Goal: Task Accomplishment & Management: Manage account settings

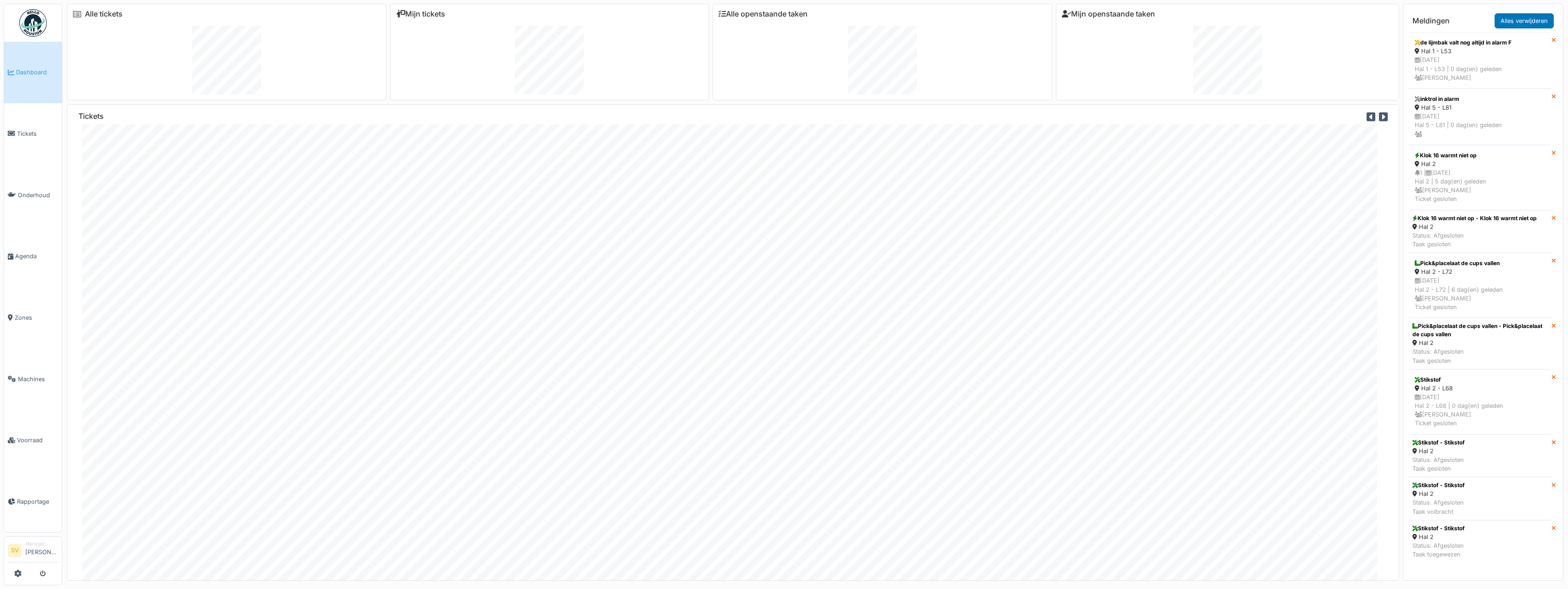
click at [30, 64] on link "Dashboard" at bounding box center [33, 73] width 58 height 61
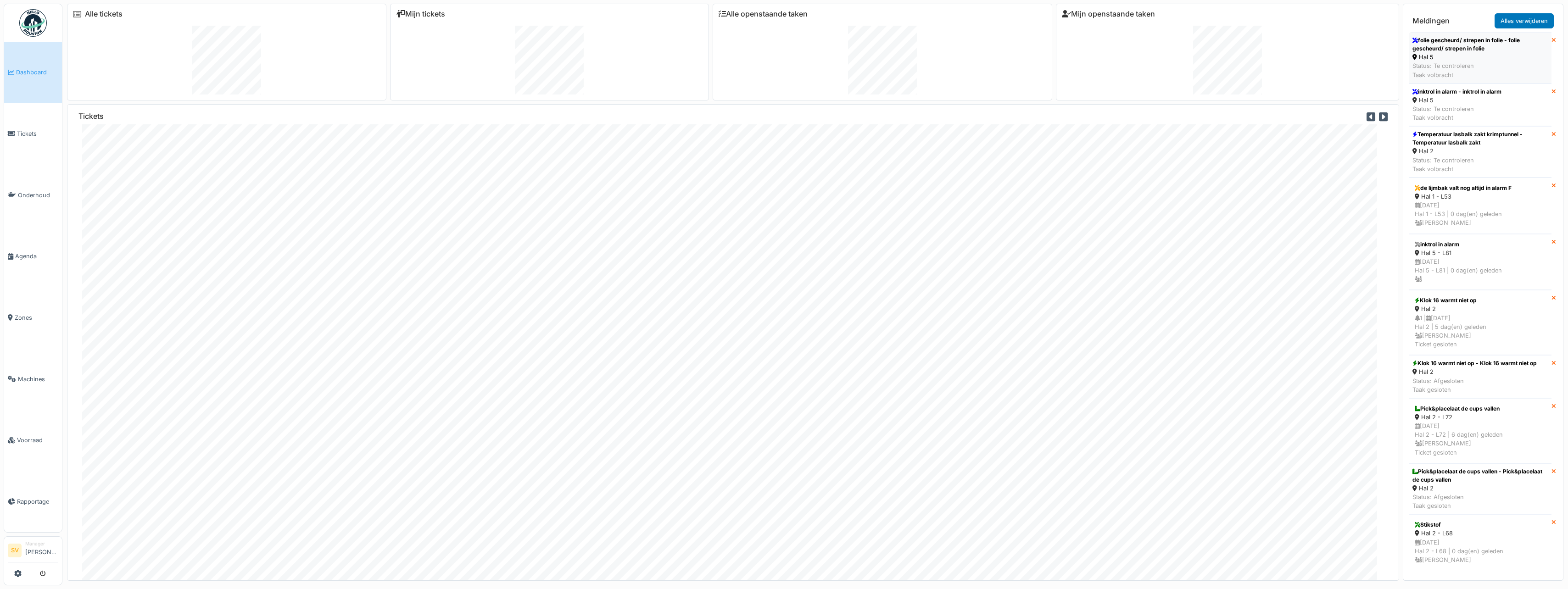
click at [1452, 54] on div "Hal 5" at bounding box center [1481, 57] width 135 height 8
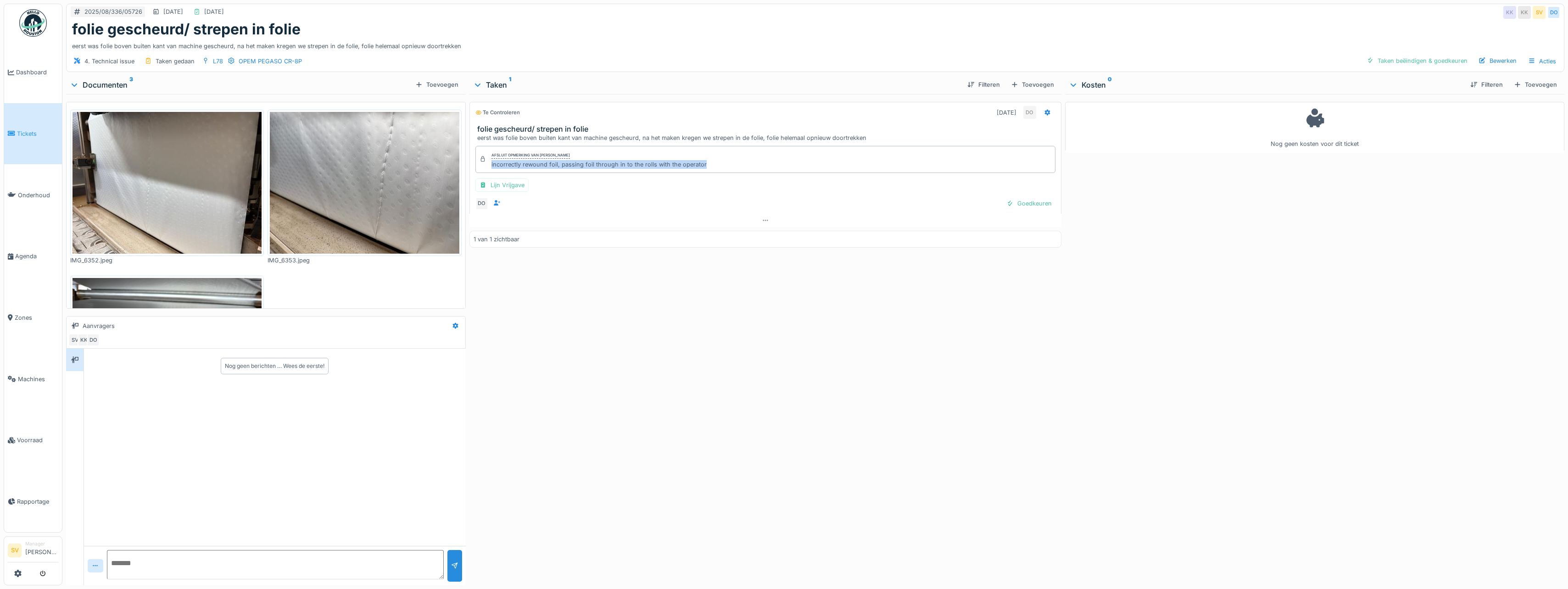
drag, startPoint x: 489, startPoint y: 165, endPoint x: 707, endPoint y: 167, distance: 218.0
click at [707, 167] on div "Afsluit opmerking van Damian Olejnik incorrectly rewound foil, passing foil thr…" at bounding box center [765, 159] width 580 height 27
copy div "incorrectly rewound foil, passing foil through in to the rolls with the operator"
click at [1486, 60] on div "Bewerken" at bounding box center [1497, 61] width 45 height 13
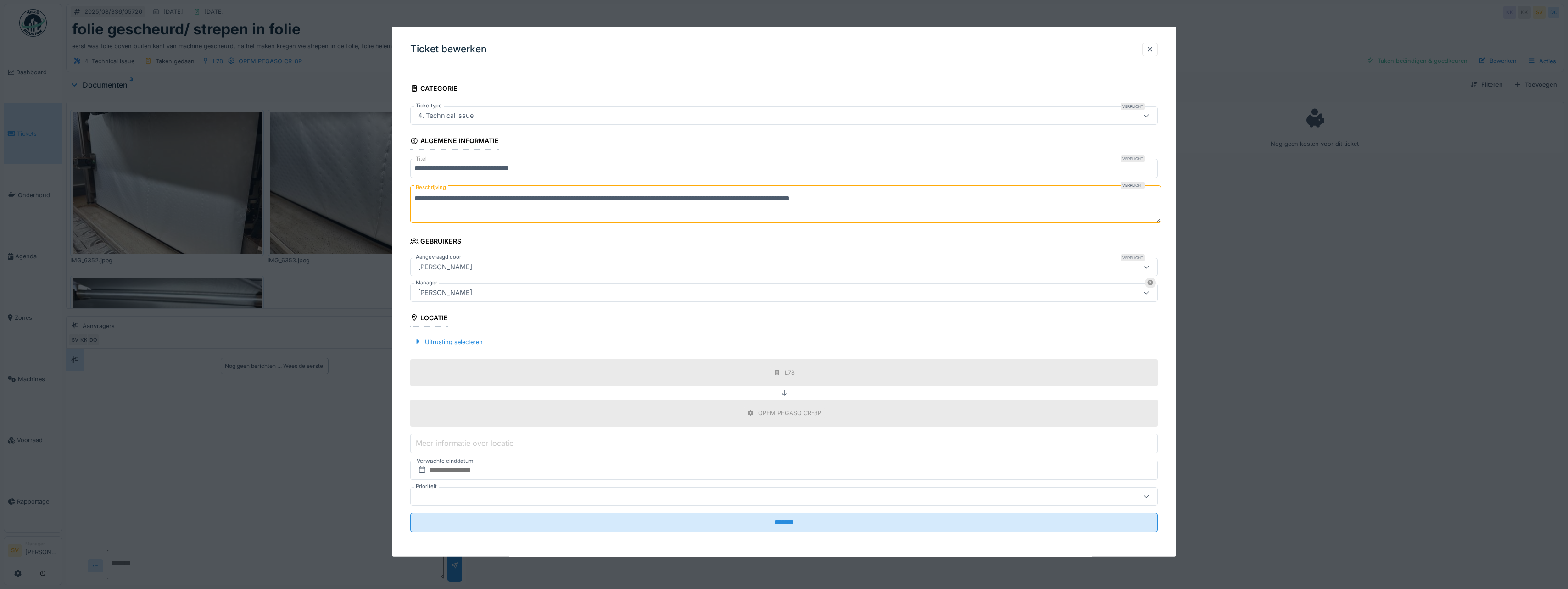
click at [504, 291] on div "[PERSON_NAME]" at bounding box center [744, 292] width 658 height 10
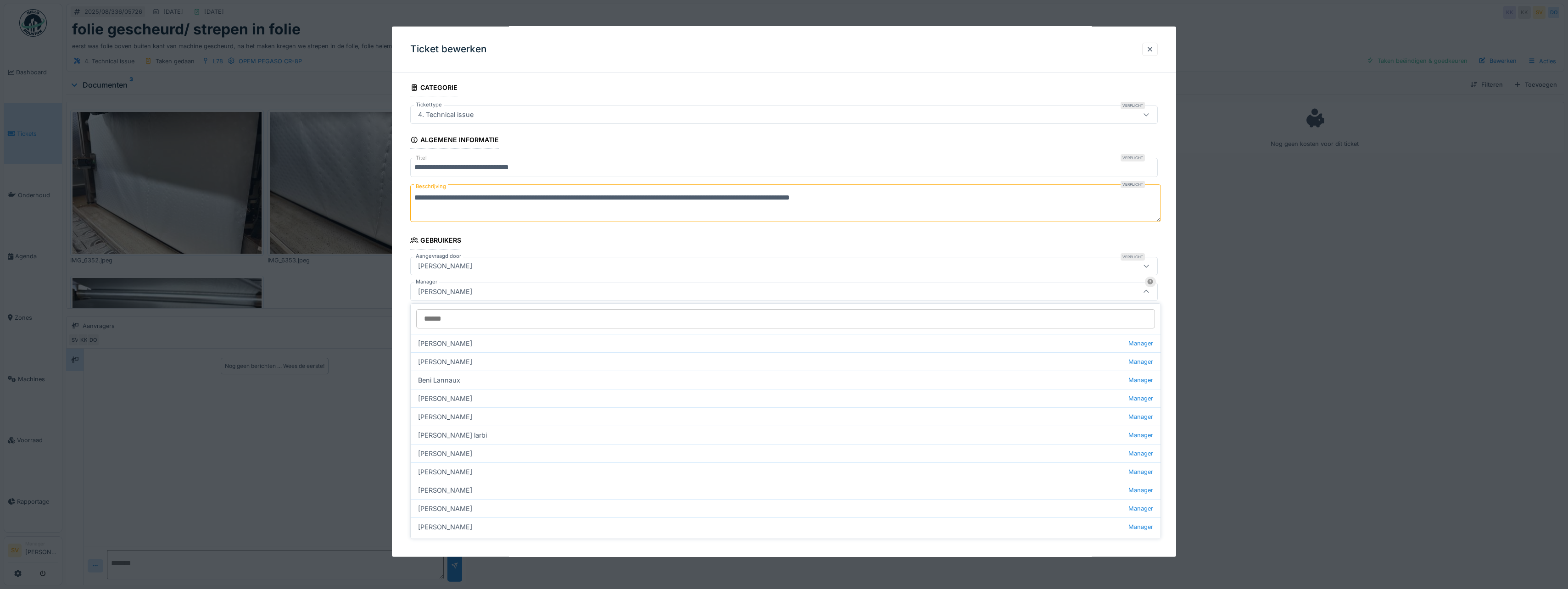
click at [467, 320] on input "Manager" at bounding box center [785, 319] width 739 height 20
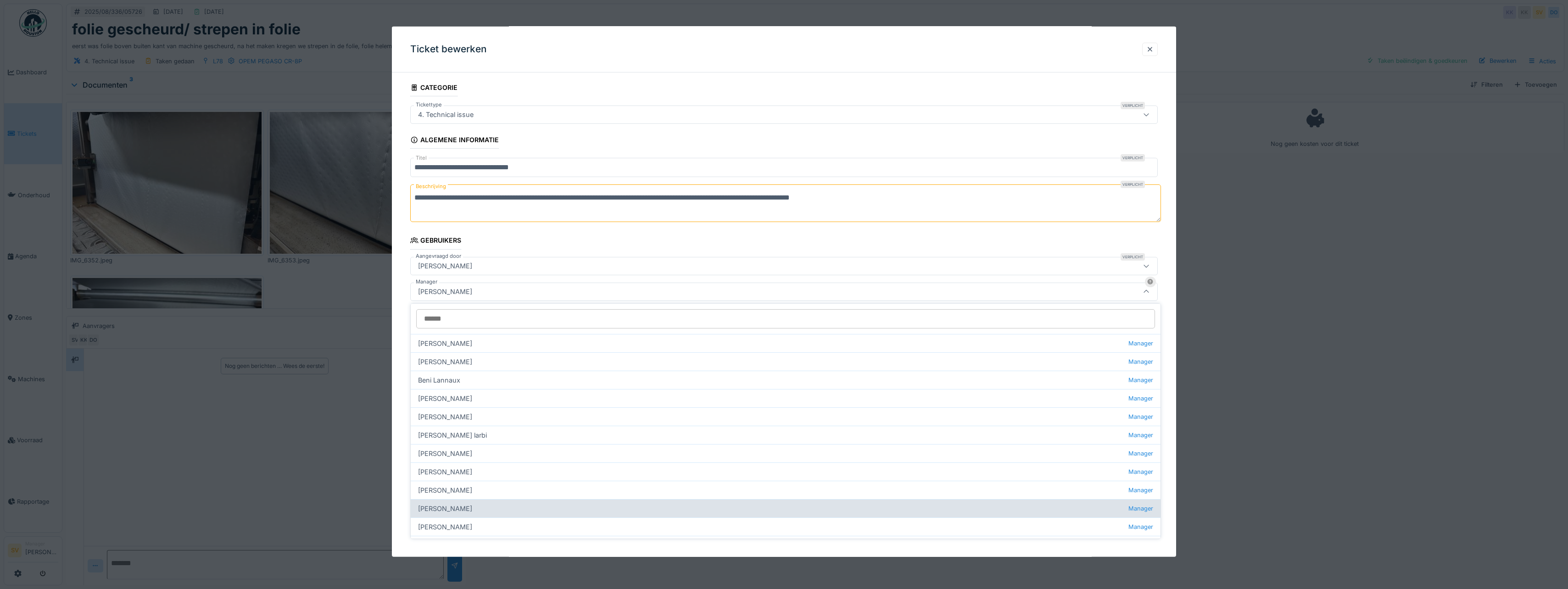
click at [458, 512] on div "Kelly Van remoortere Manager" at bounding box center [785, 508] width 750 height 18
type input "****"
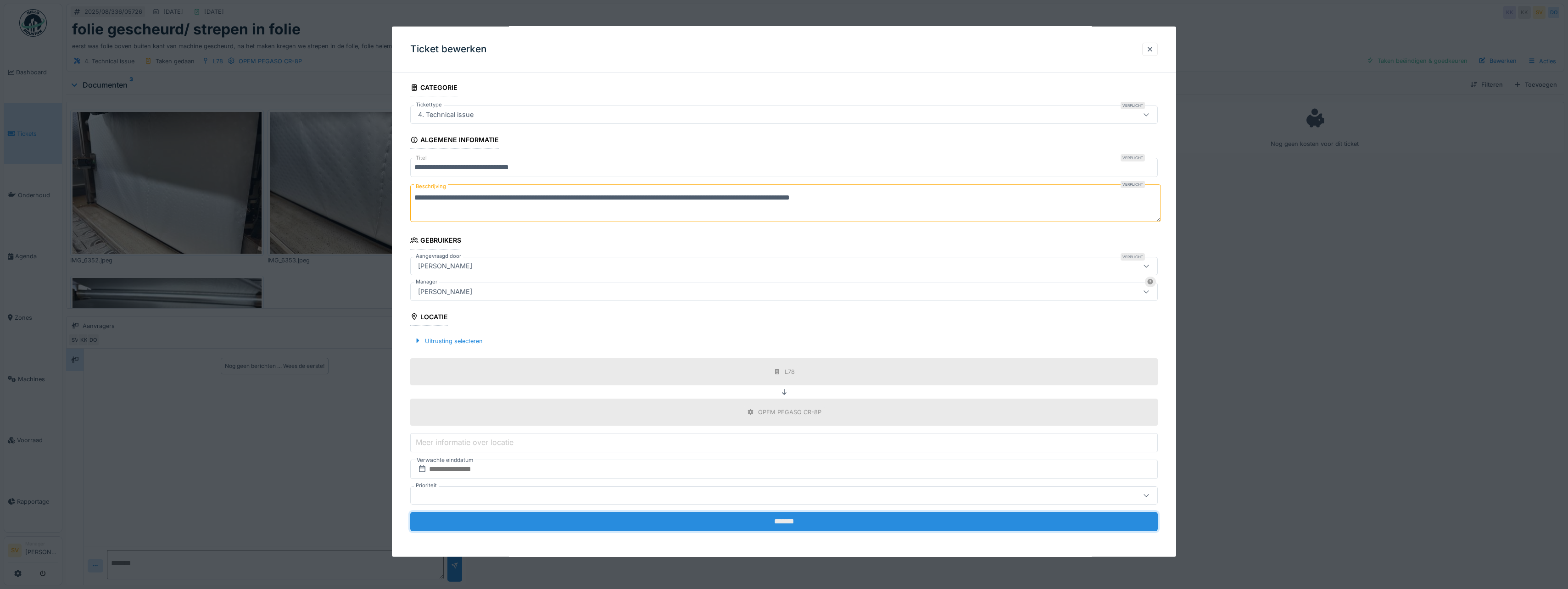
click at [766, 521] on input "*******" at bounding box center [784, 522] width 748 height 20
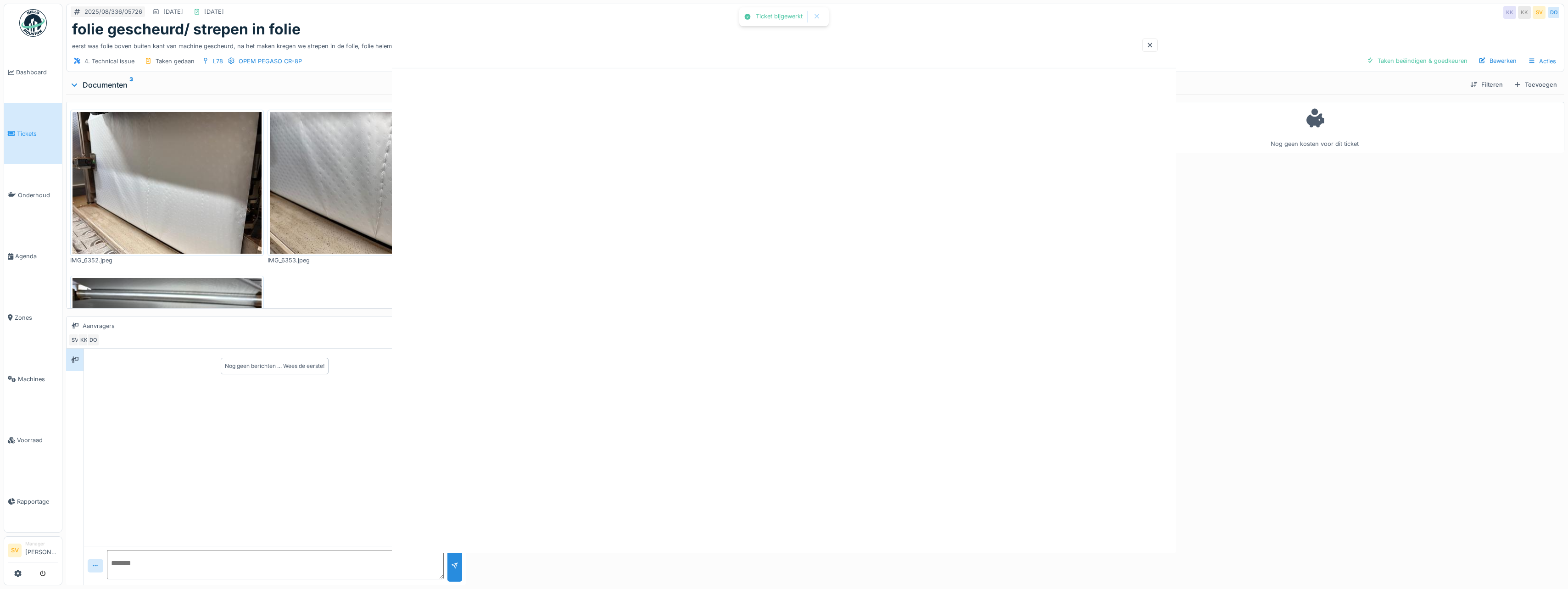
scroll to position [0, 0]
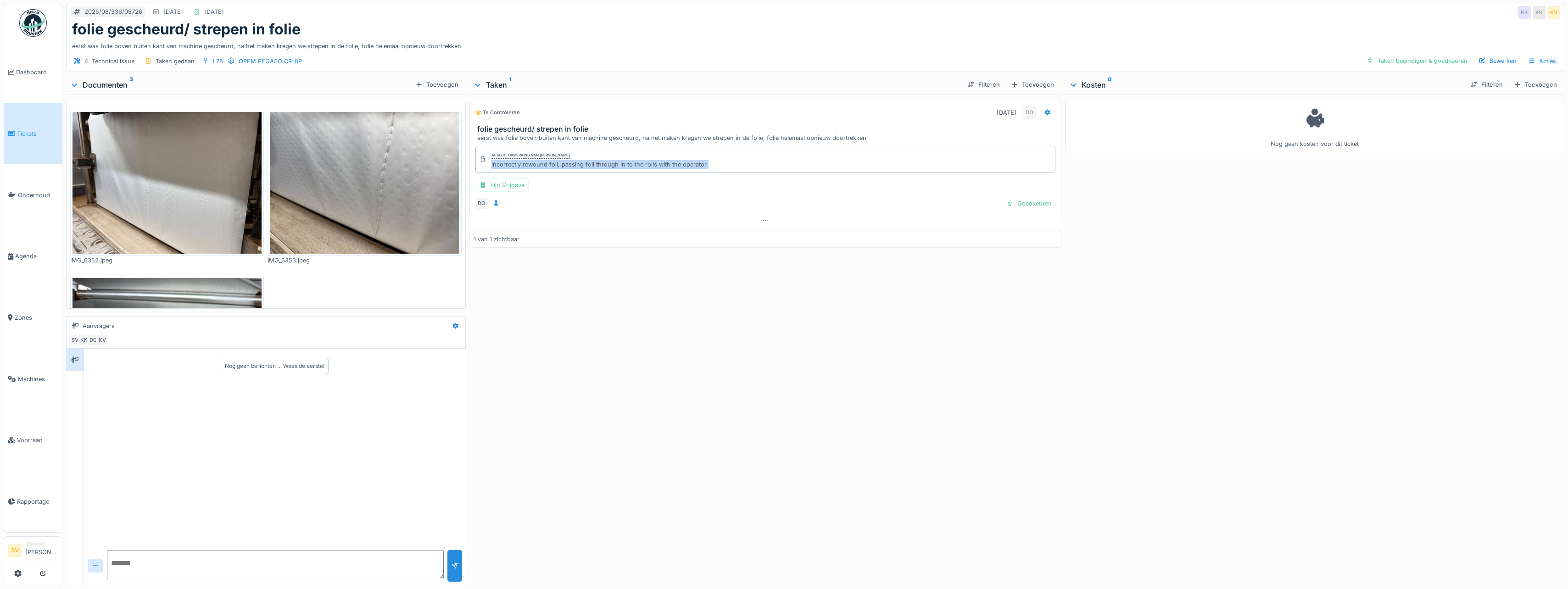
drag, startPoint x: 489, startPoint y: 166, endPoint x: 669, endPoint y: 174, distance: 180.2
click at [669, 174] on div "Afsluit opmerking van Damian Olejnik incorrectly rewound foil, passing foil thr…" at bounding box center [766, 178] width 592 height 72
copy div "incorrectly rewound foil, passing foil through in to the rolls with the operato…"
click at [32, 69] on span "Dashboard" at bounding box center [37, 72] width 42 height 8
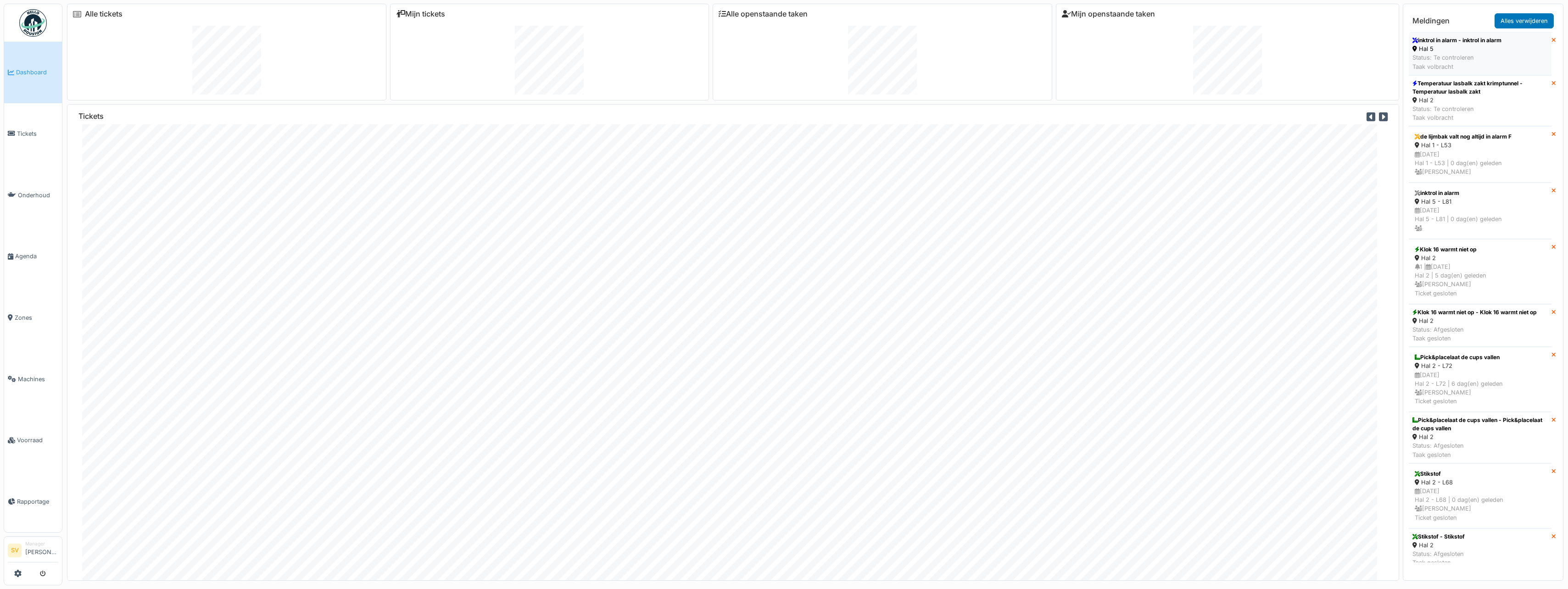
click at [1473, 66] on div "Status: Te controleren Taak volbracht" at bounding box center [1458, 61] width 89 height 17
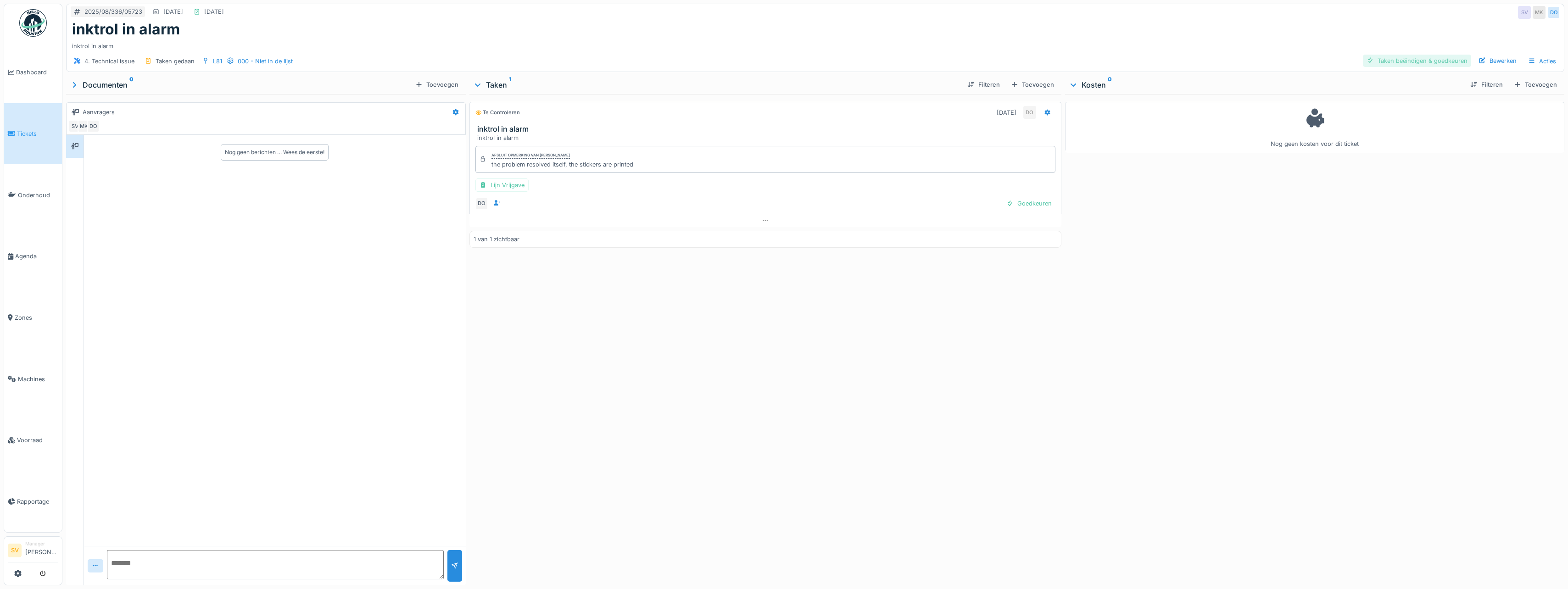
click at [1417, 58] on div "Taken beëindigen & goedkeuren" at bounding box center [1417, 61] width 108 height 13
click at [1435, 61] on div "Ticket sluiten" at bounding box center [1444, 61] width 55 height 13
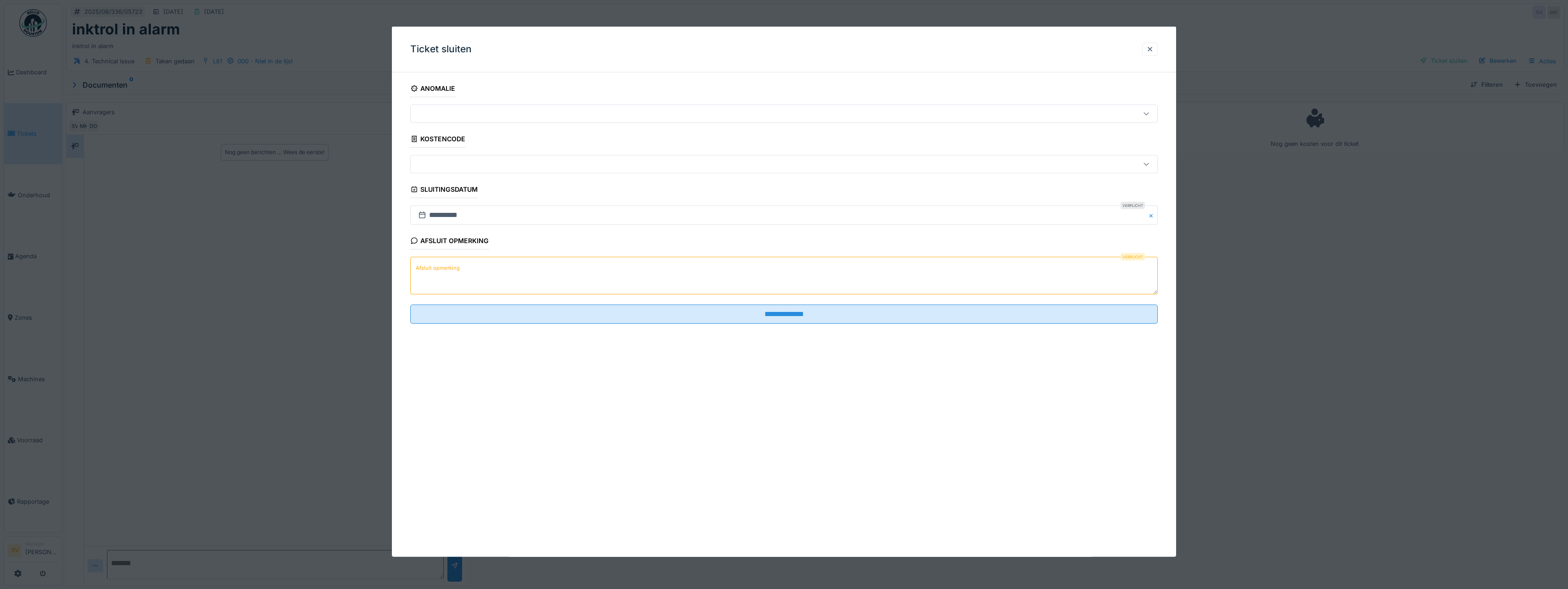
click at [640, 272] on textarea "Afsluit opmerking" at bounding box center [784, 276] width 748 height 38
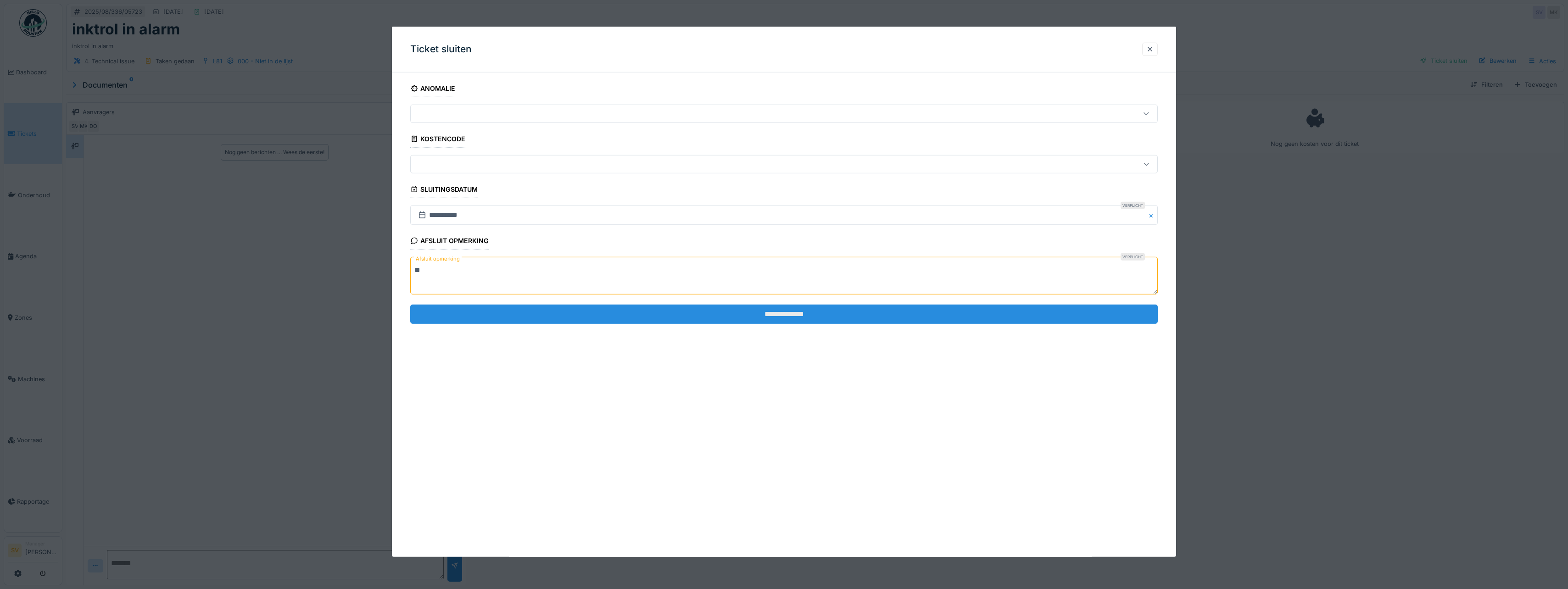
type textarea "**"
click at [780, 314] on input "**********" at bounding box center [784, 314] width 748 height 20
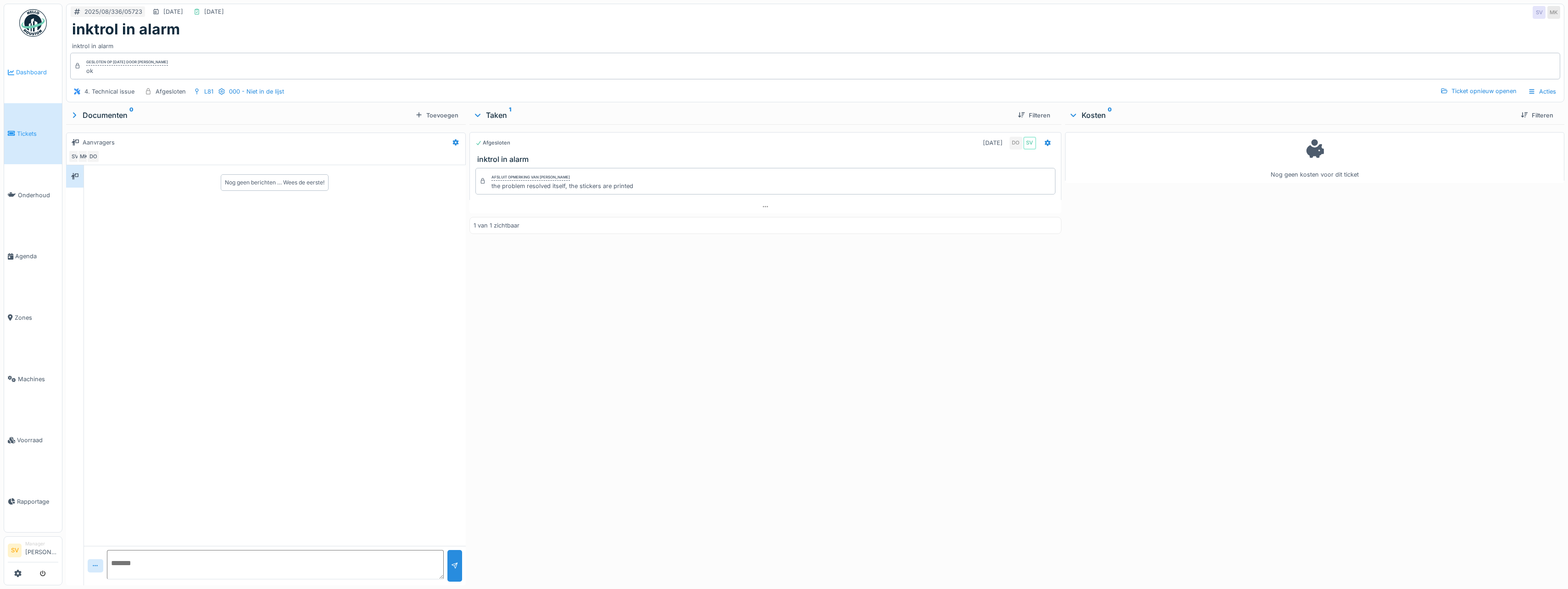
click at [42, 70] on span "Dashboard" at bounding box center [37, 72] width 42 height 8
